Goal: Task Accomplishment & Management: Use online tool/utility

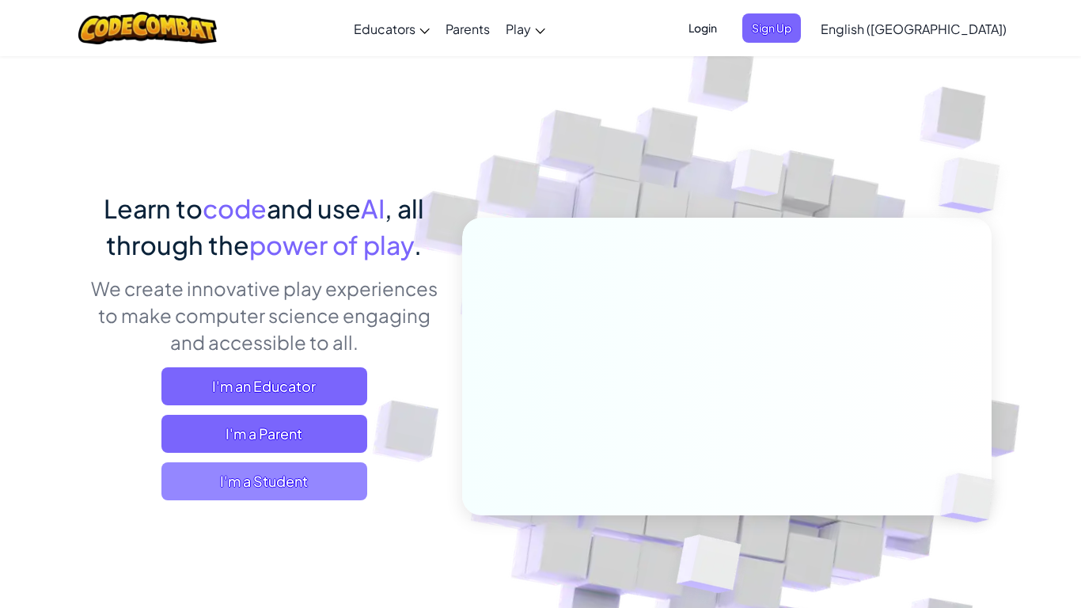
click at [285, 480] on span "I'm a Student" at bounding box center [264, 481] width 206 height 38
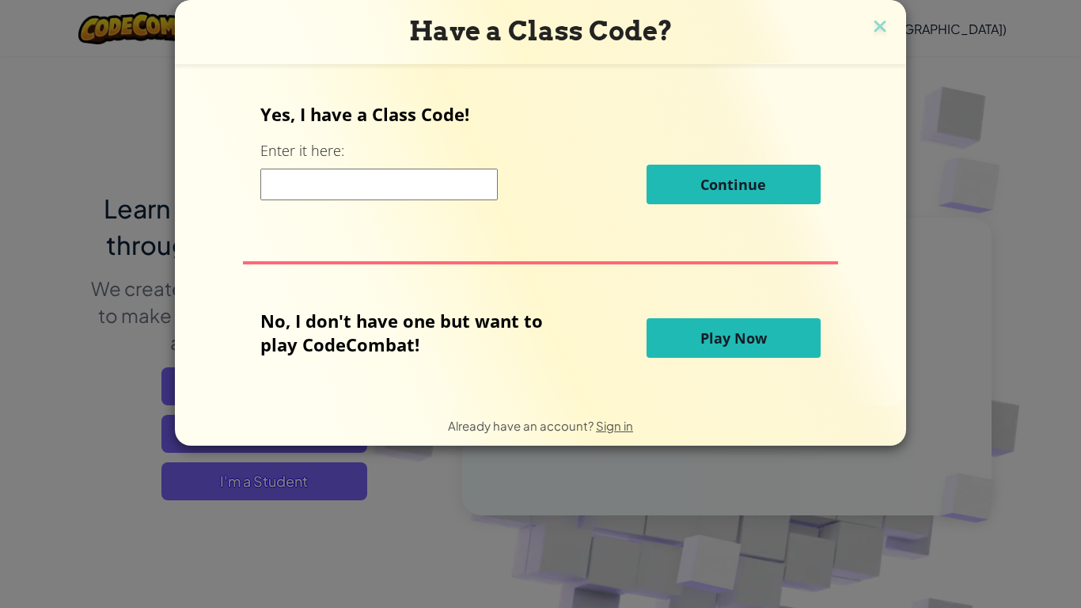
click at [658, 327] on button "Play Now" at bounding box center [734, 338] width 174 height 40
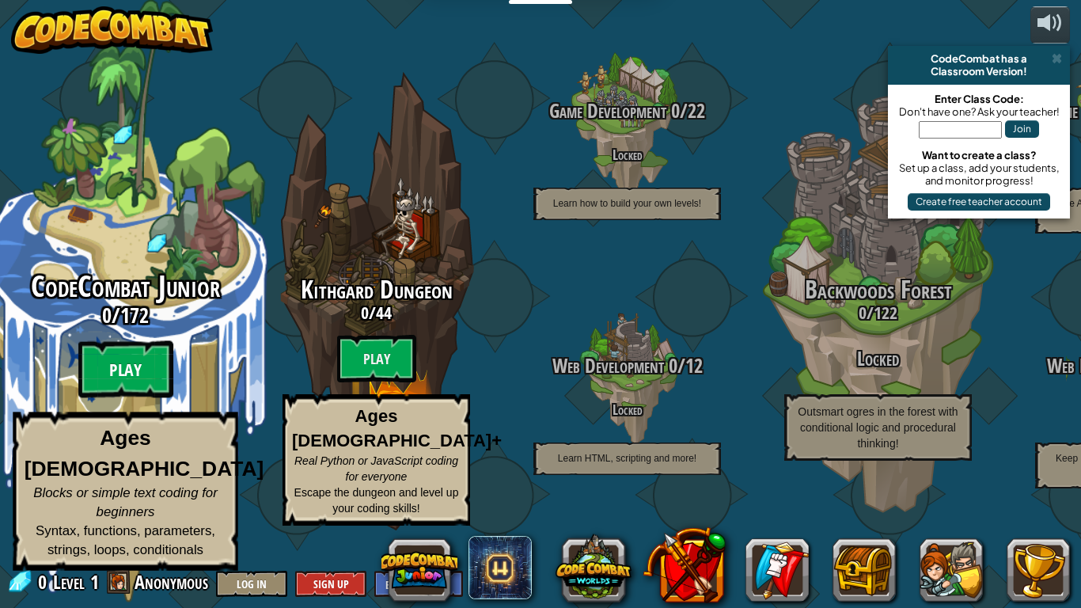
click at [139, 398] on btn "Play" at bounding box center [125, 369] width 95 height 57
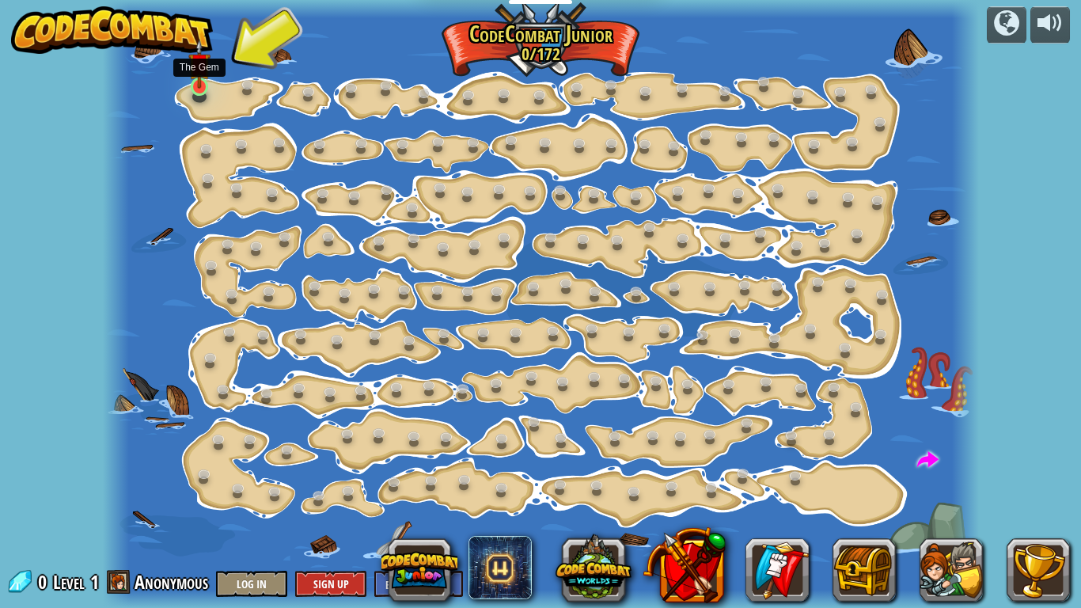
click at [197, 85] on img at bounding box center [198, 64] width 21 height 50
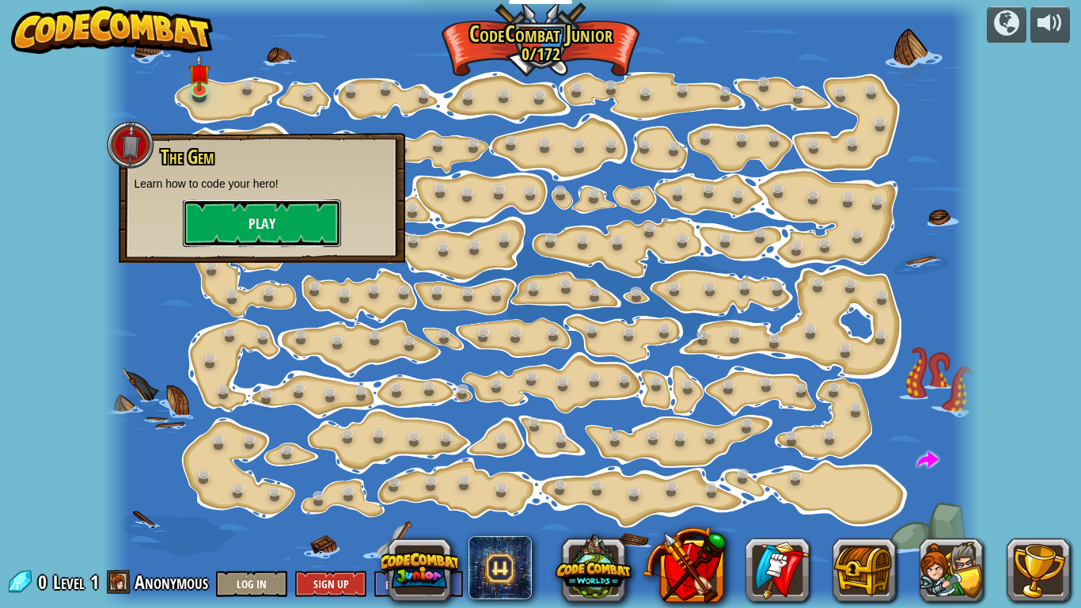
click at [217, 222] on button "Play" at bounding box center [262, 222] width 158 height 47
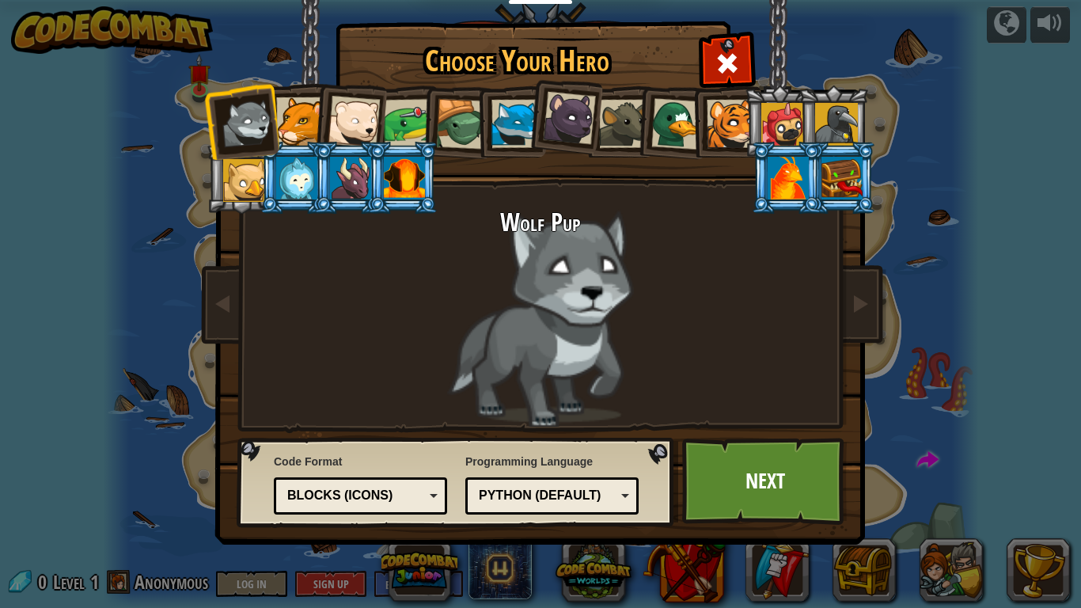
click at [565, 102] on div at bounding box center [569, 118] width 53 height 53
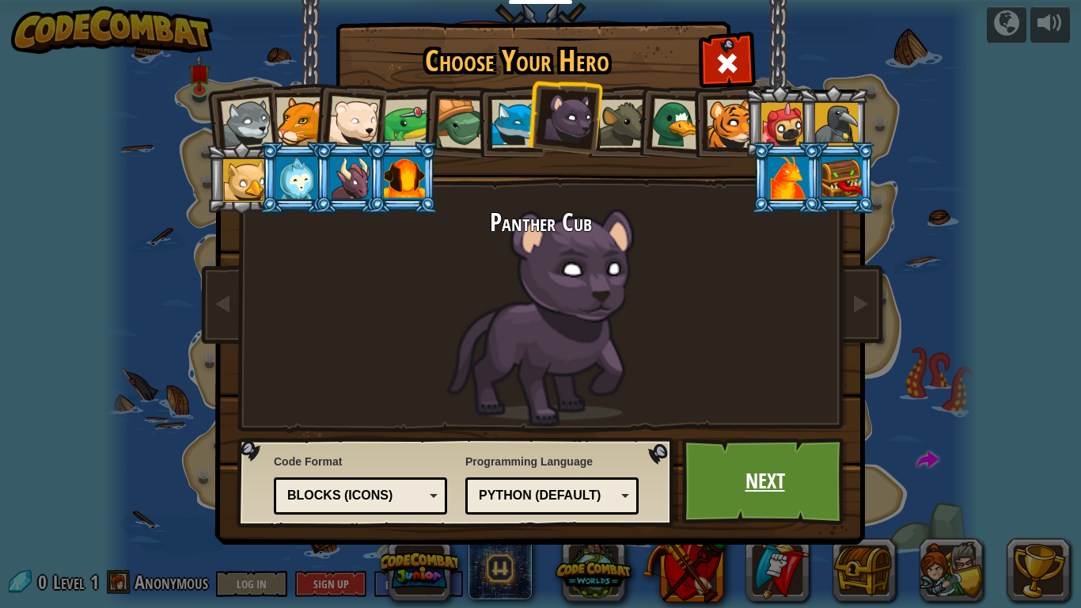
click at [765, 495] on link "Next" at bounding box center [764, 481] width 165 height 87
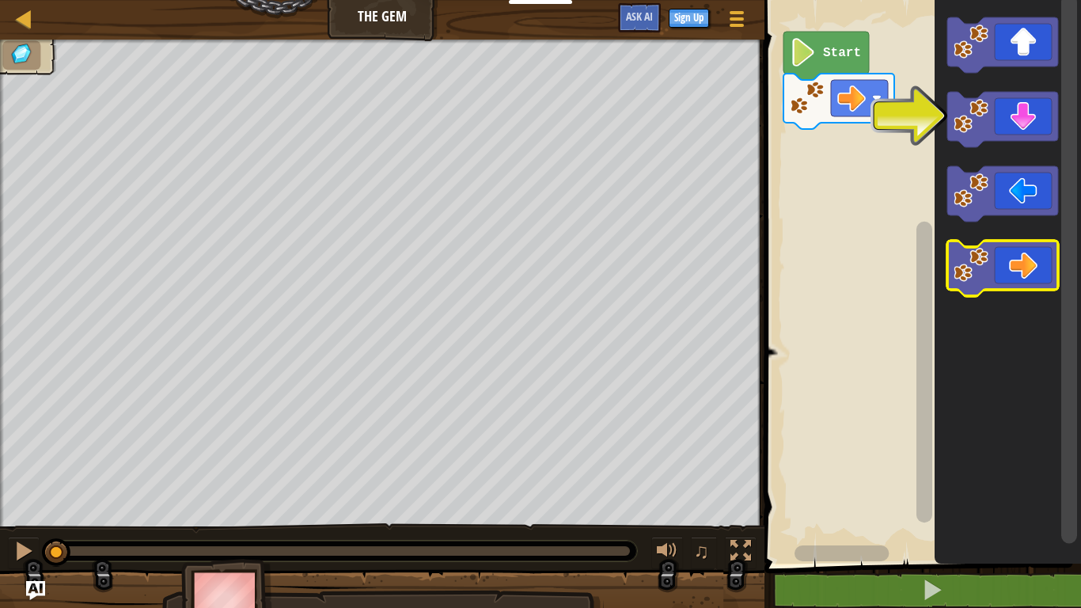
click at [1039, 276] on icon "Blockly Workspace" at bounding box center [1003, 268] width 111 height 55
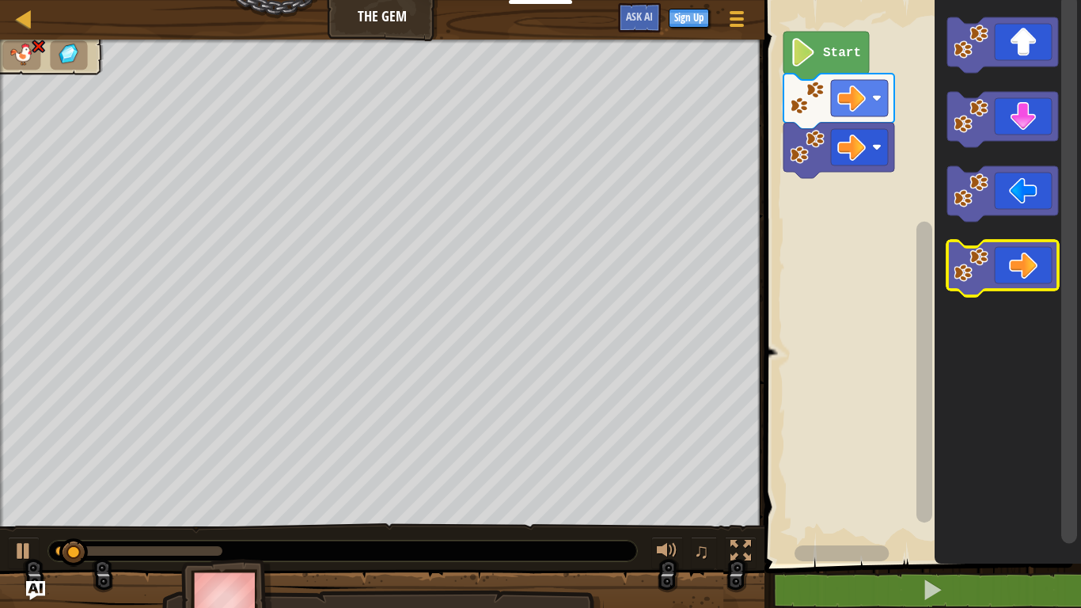
click at [1039, 276] on icon "Blockly Workspace" at bounding box center [1003, 268] width 111 height 55
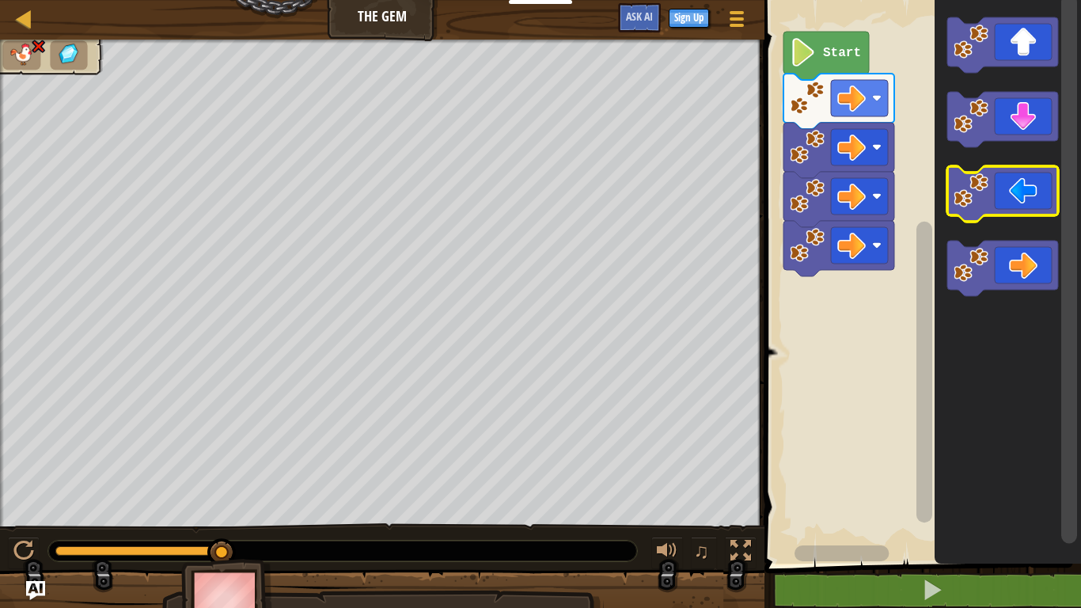
click at [959, 194] on image "Blockly Workspace" at bounding box center [971, 190] width 35 height 35
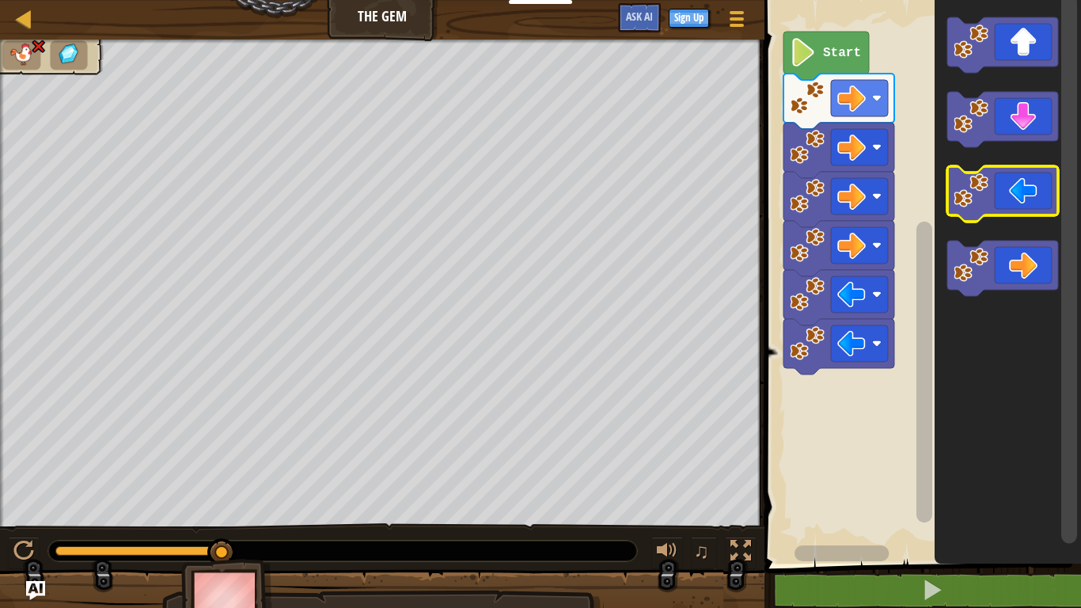
click at [959, 194] on image "Blockly Workspace" at bounding box center [971, 190] width 35 height 35
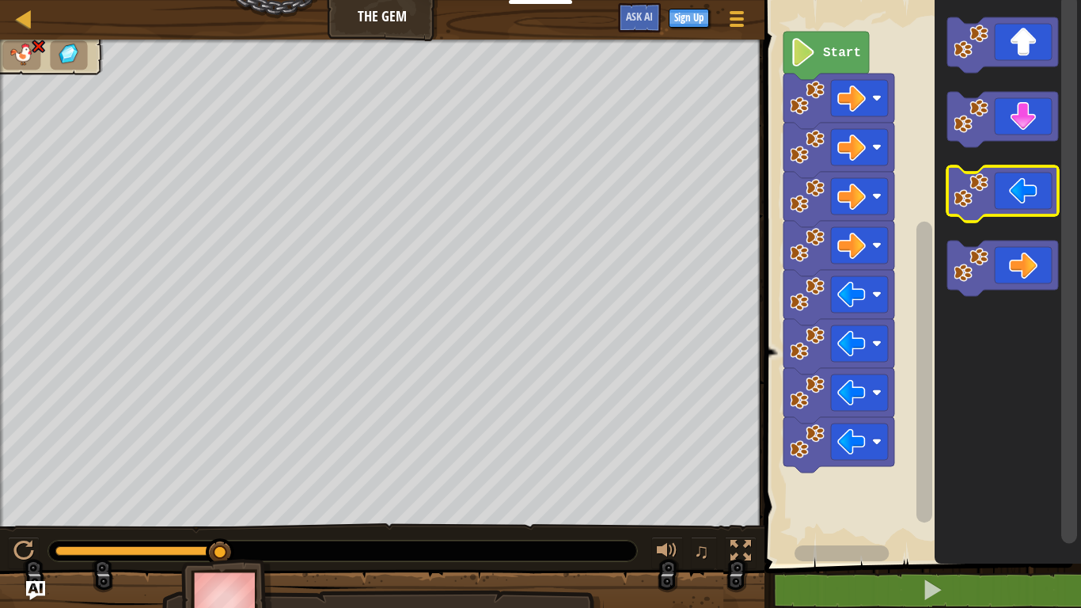
click at [959, 194] on image "Blockly Workspace" at bounding box center [971, 190] width 35 height 35
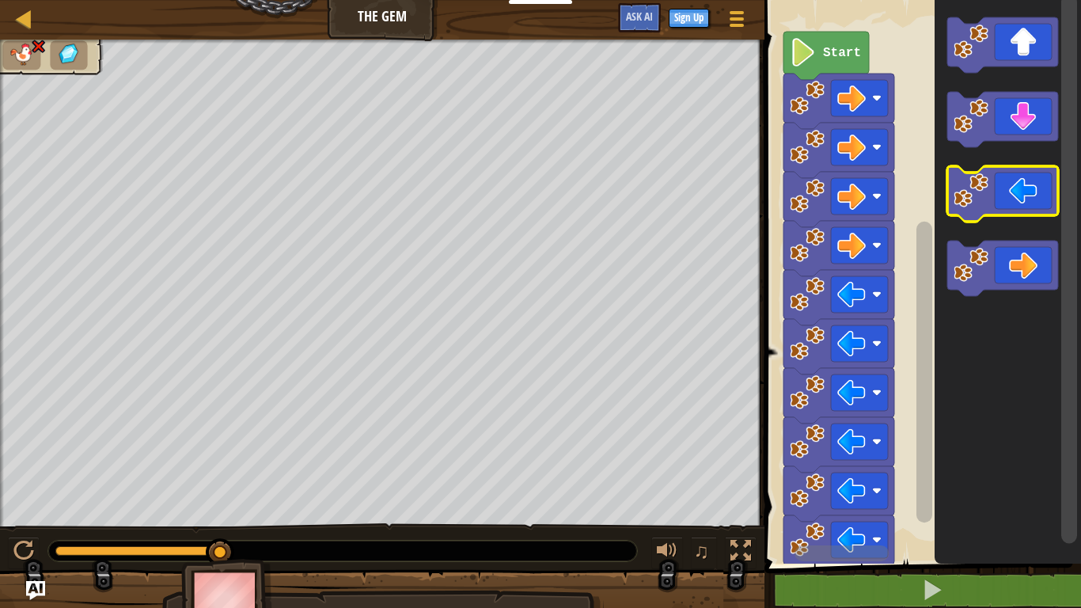
click at [959, 194] on image "Blockly Workspace" at bounding box center [971, 190] width 35 height 35
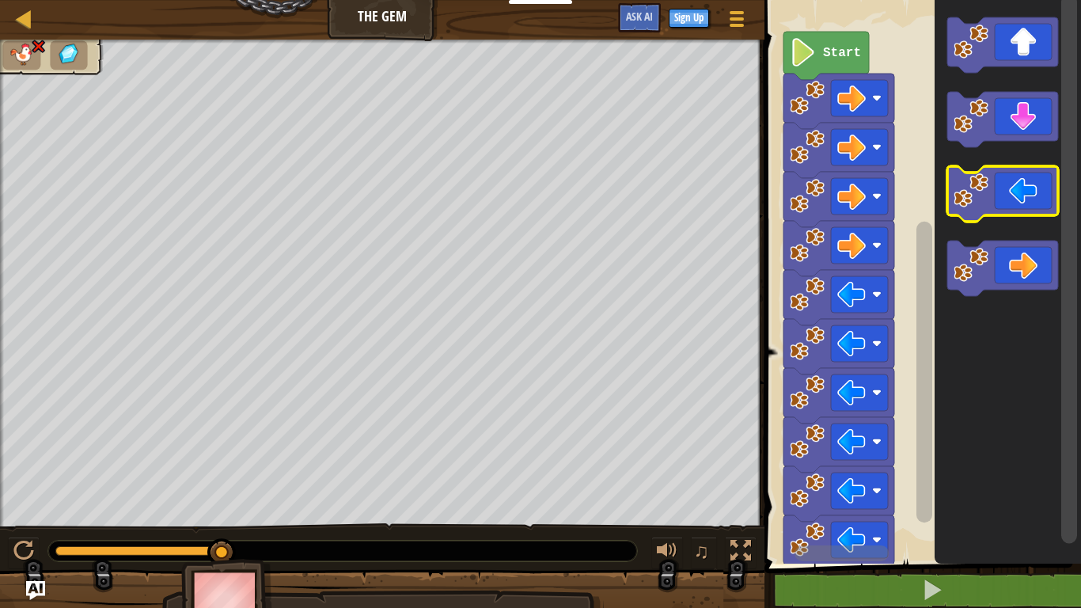
click at [959, 194] on image "Blockly Workspace" at bounding box center [971, 190] width 35 height 35
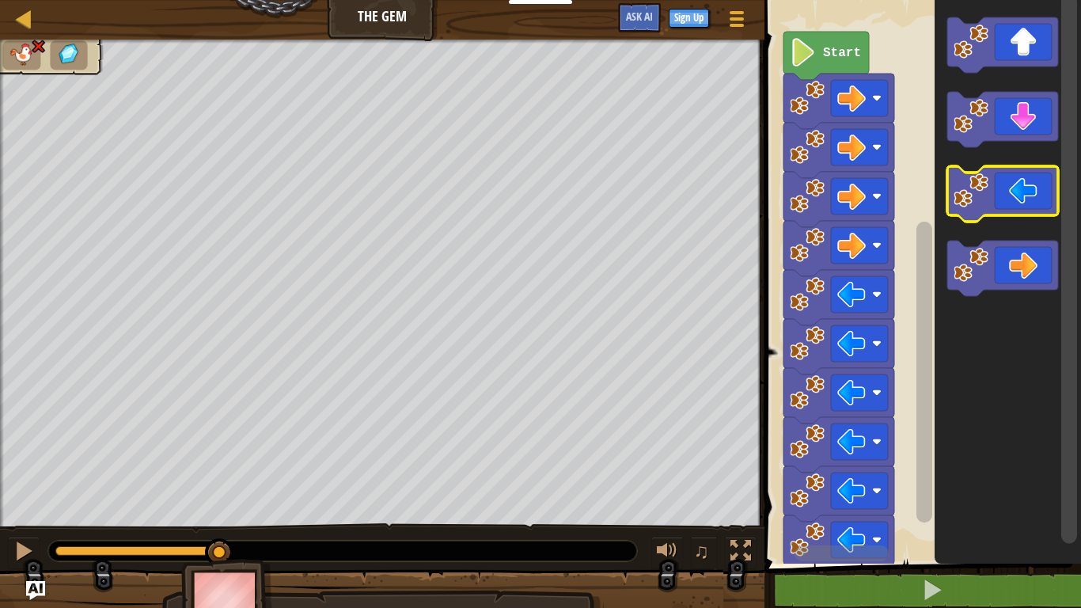
click at [959, 194] on image "Blockly Workspace" at bounding box center [971, 190] width 35 height 35
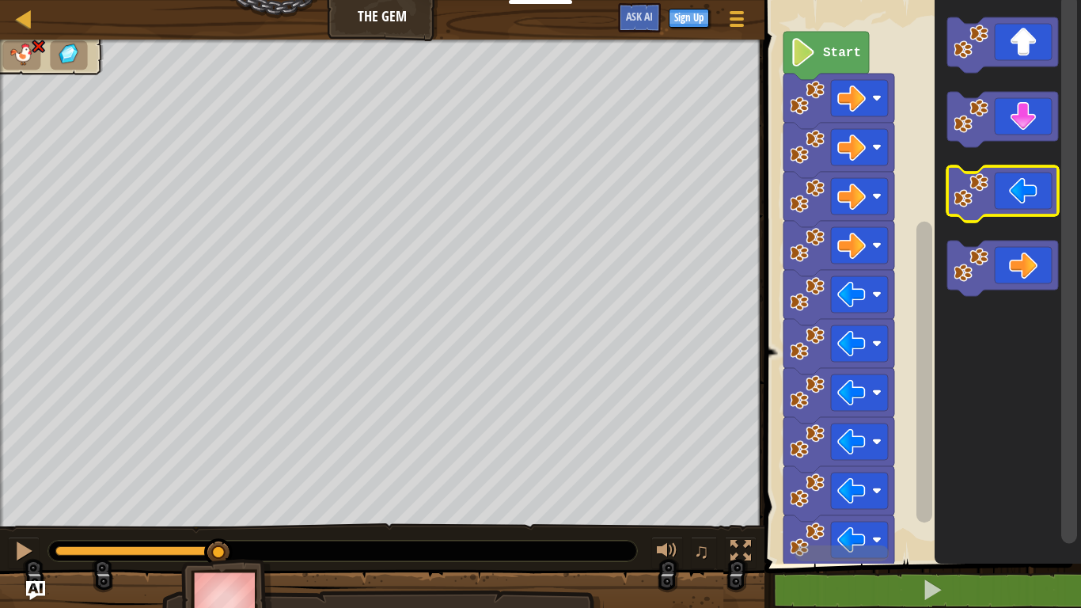
click at [959, 194] on image "Blockly Workspace" at bounding box center [971, 190] width 35 height 35
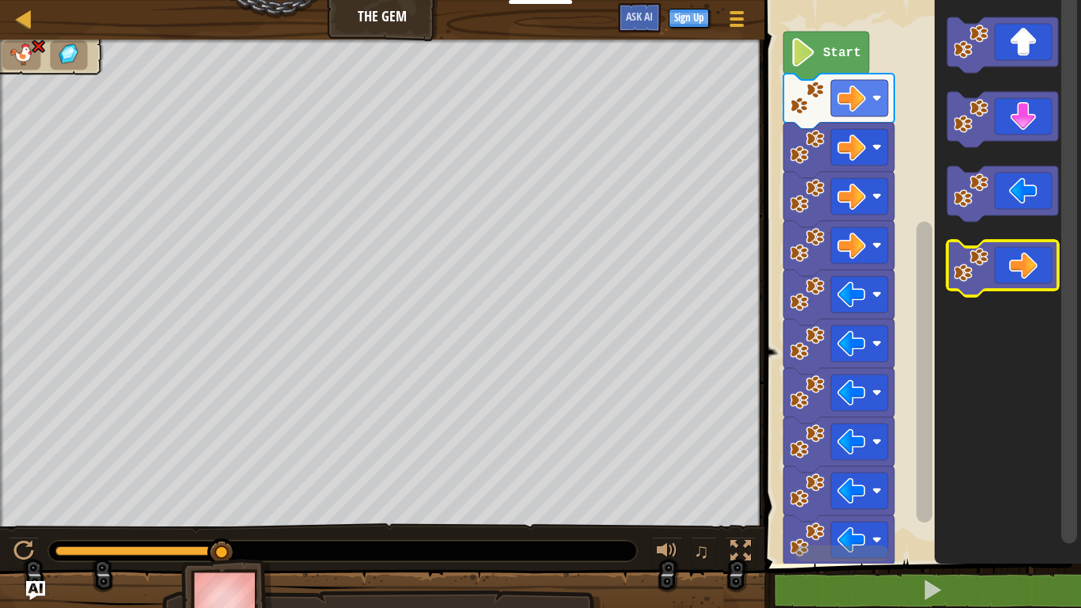
click at [997, 261] on icon "Blockly Workspace" at bounding box center [1003, 268] width 111 height 55
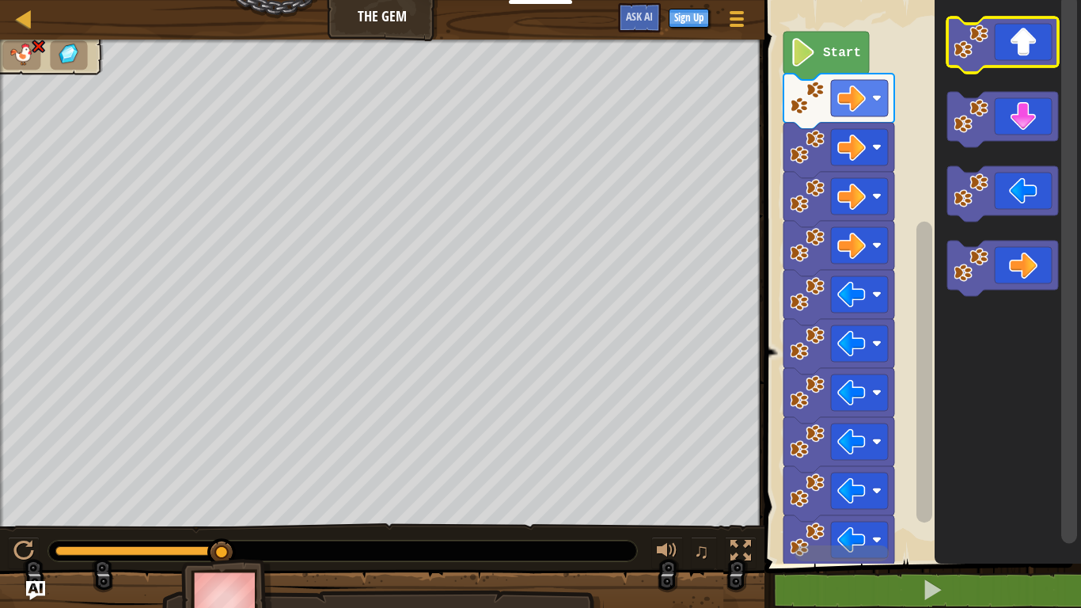
click at [1017, 66] on icon "Blockly Workspace" at bounding box center [1003, 44] width 111 height 55
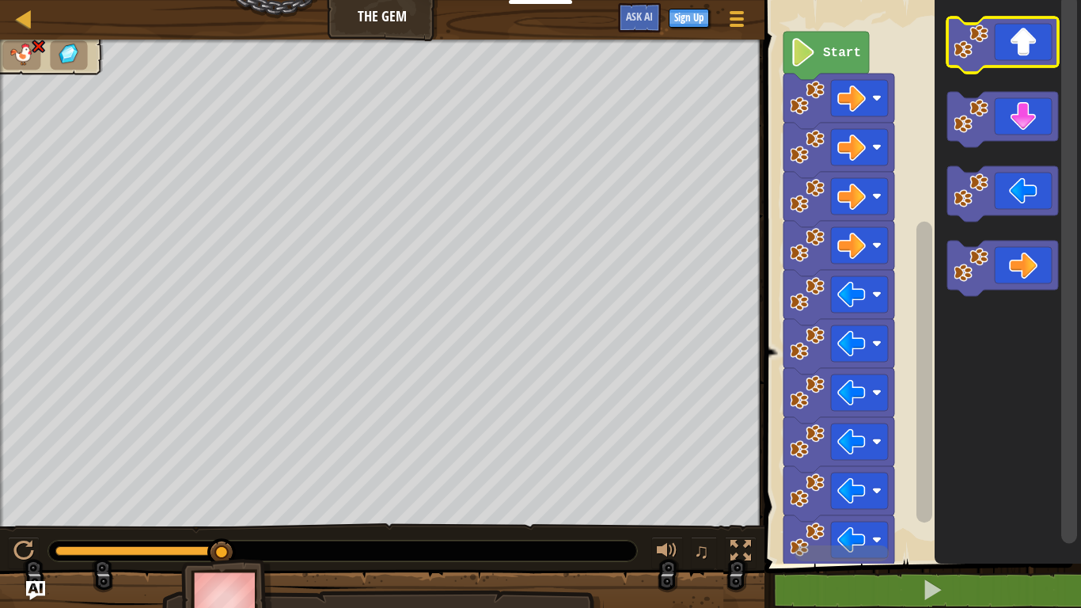
click at [1017, 66] on icon "Blockly Workspace" at bounding box center [1003, 44] width 111 height 55
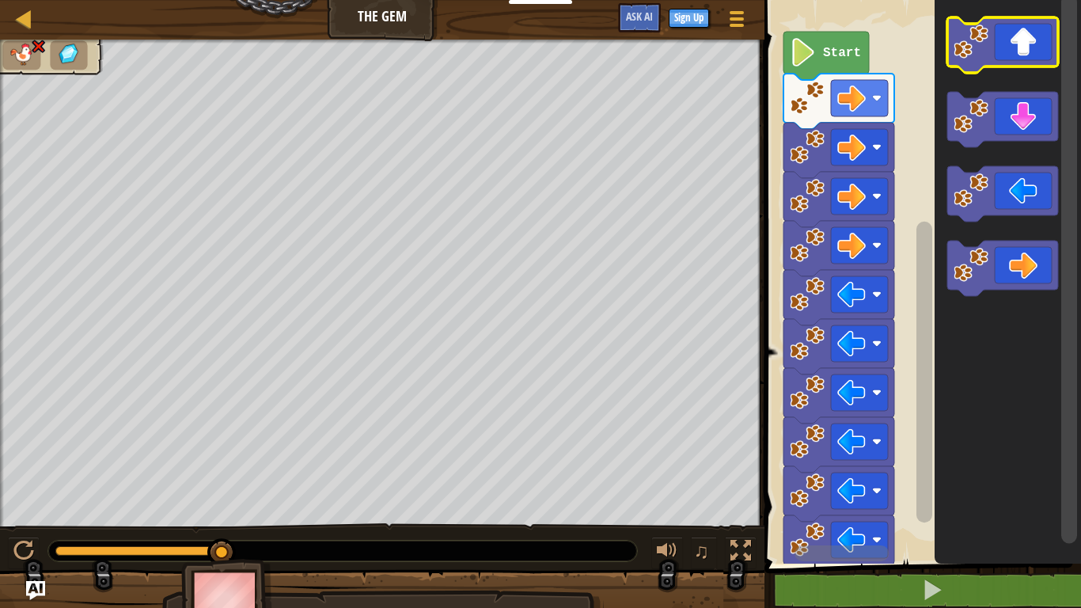
click at [1012, 28] on icon "Blockly Workspace" at bounding box center [1003, 44] width 111 height 55
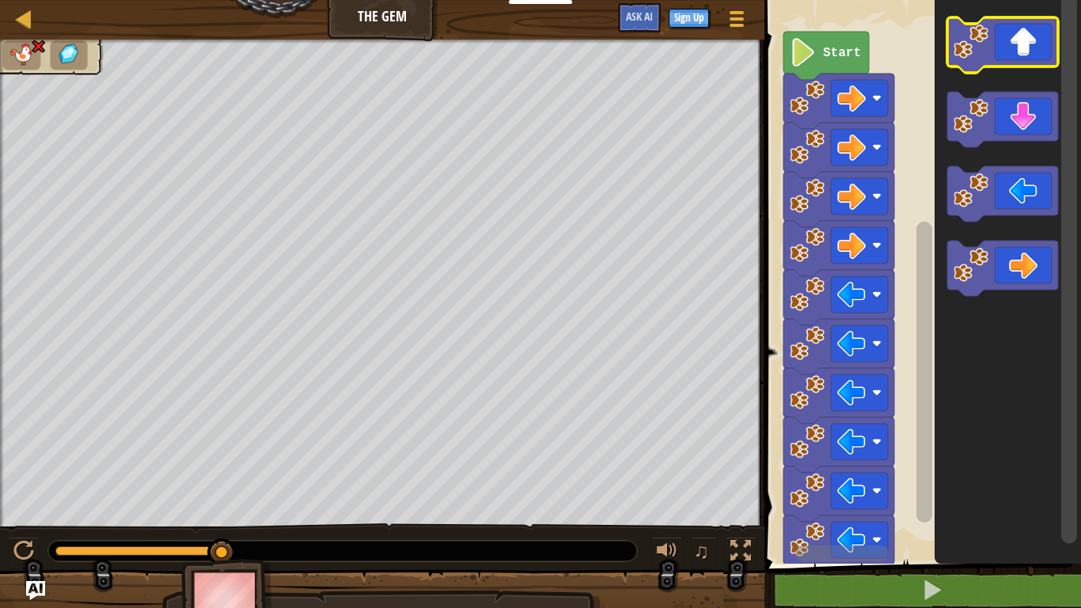
click at [1012, 28] on icon "Blockly Workspace" at bounding box center [1003, 44] width 111 height 55
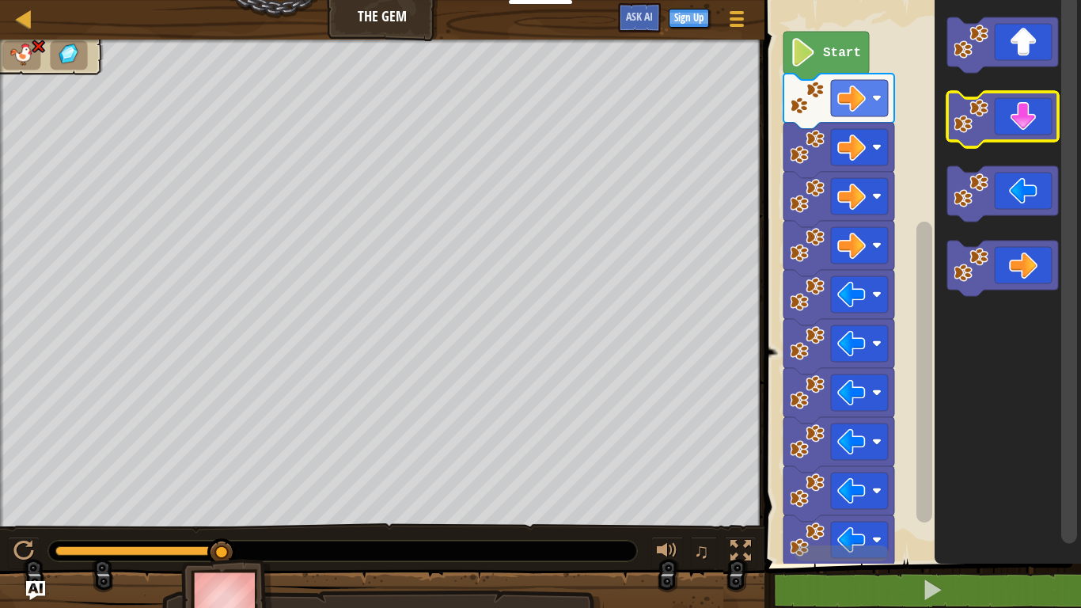
click at [1024, 109] on icon "Blockly Workspace" at bounding box center [1003, 119] width 111 height 55
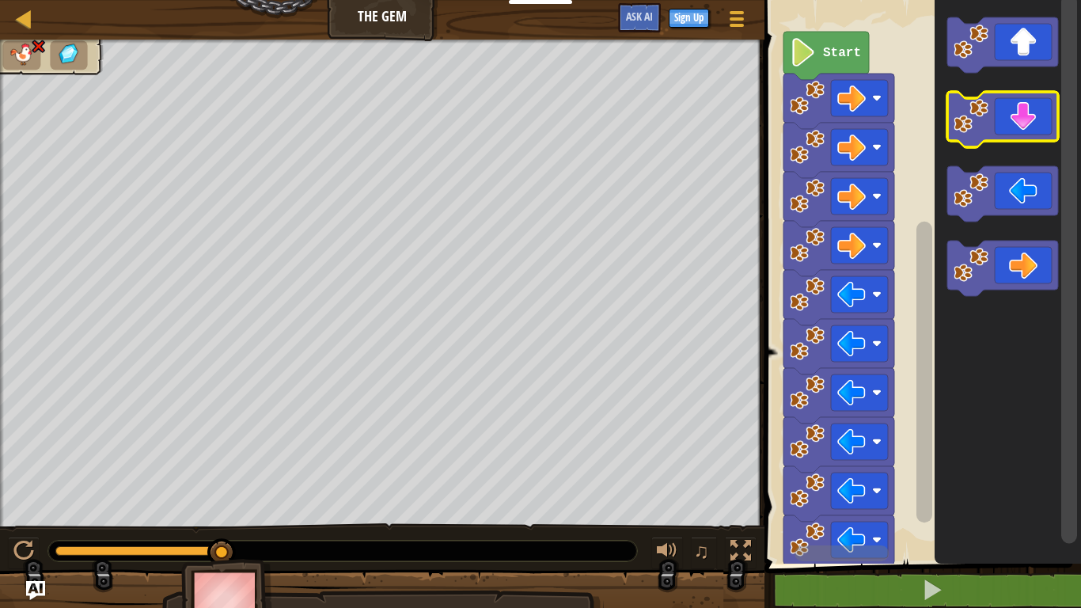
click at [1024, 109] on icon "Blockly Workspace" at bounding box center [1003, 119] width 111 height 55
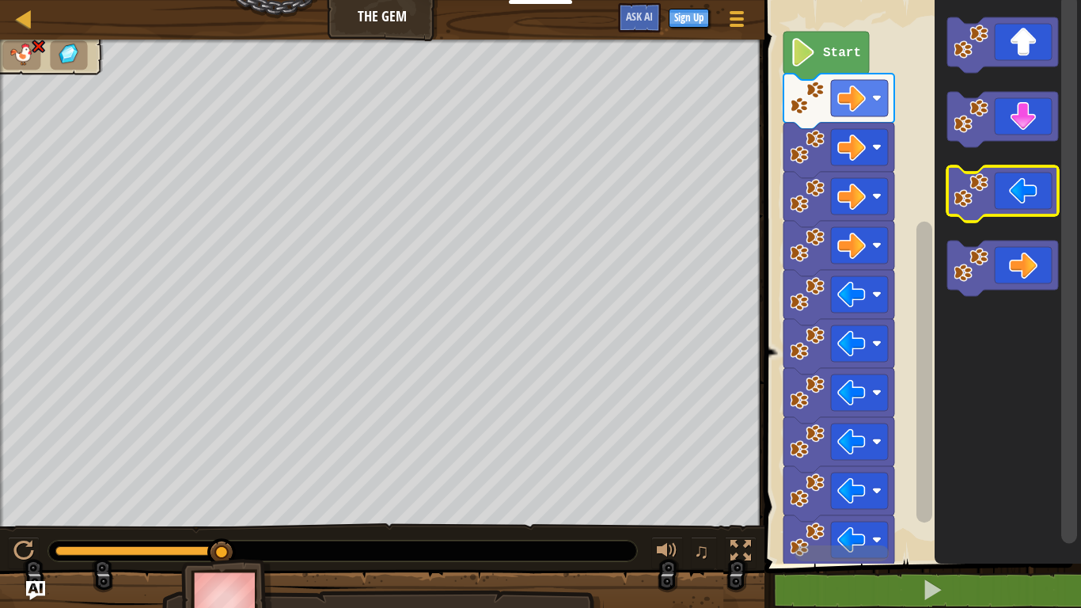
click at [1008, 207] on icon "Blockly Workspace" at bounding box center [1003, 193] width 111 height 55
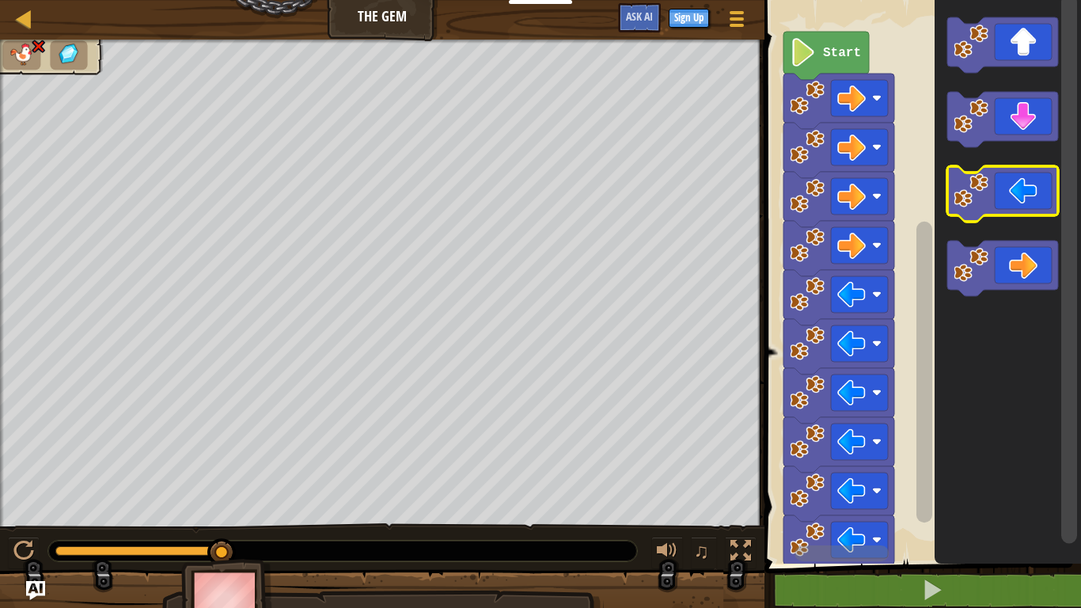
click at [1008, 207] on icon "Blockly Workspace" at bounding box center [1003, 193] width 111 height 55
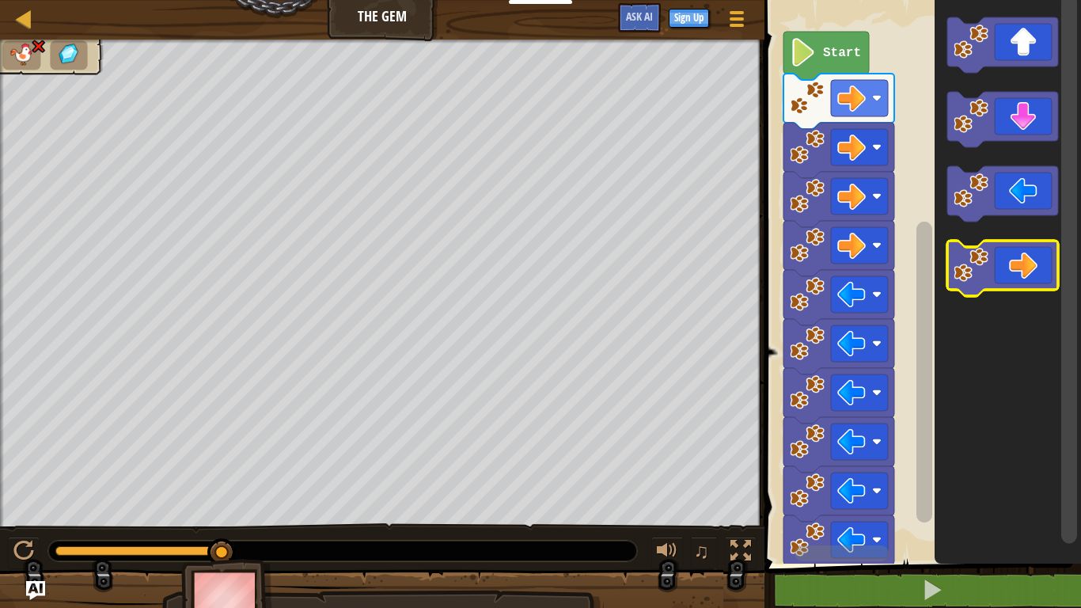
click at [1016, 278] on icon "Blockly Workspace" at bounding box center [1003, 268] width 111 height 55
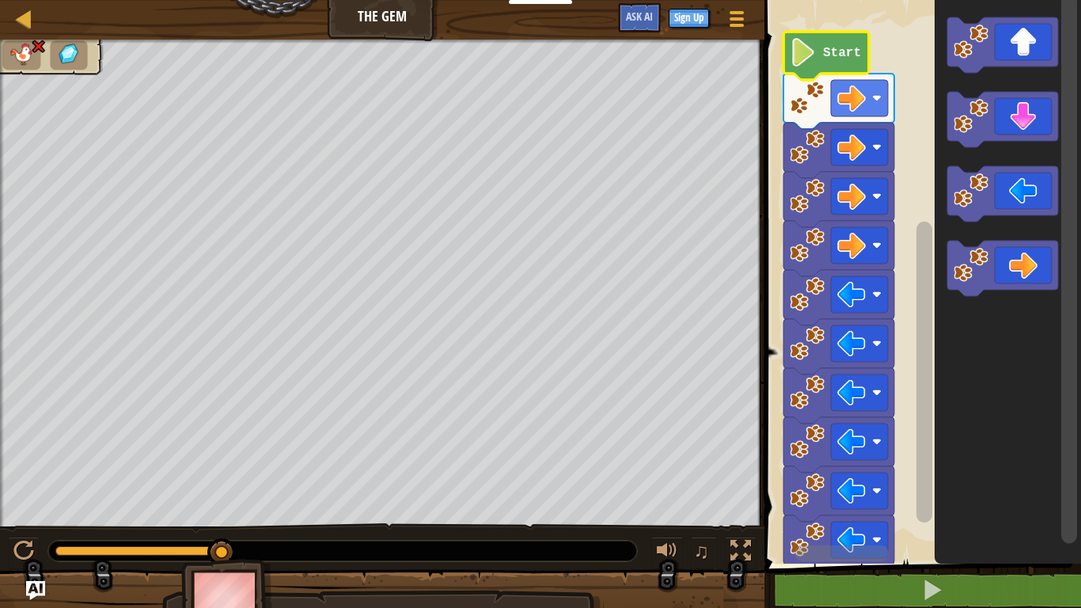
click at [807, 50] on image "Blockly Workspace" at bounding box center [803, 52] width 27 height 28
click at [23, 14] on div at bounding box center [24, 19] width 20 height 20
